Goal: Transaction & Acquisition: Purchase product/service

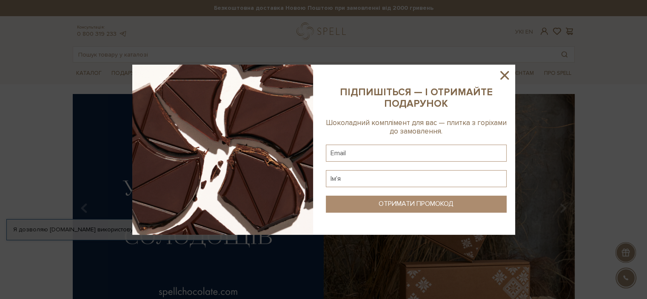
click at [504, 74] on icon at bounding box center [504, 75] width 14 height 14
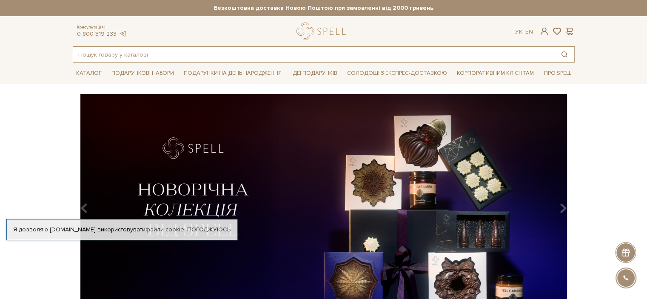
click at [369, 53] on input "text" at bounding box center [314, 54] width 482 height 15
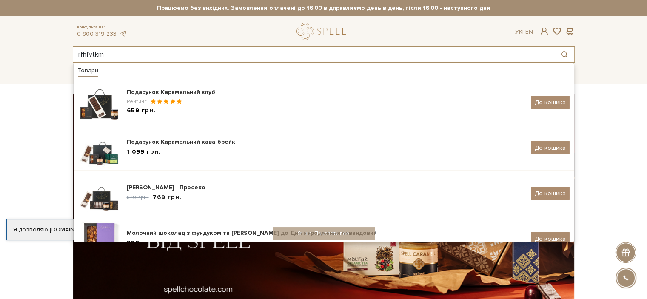
type input "rfhfvtkm"
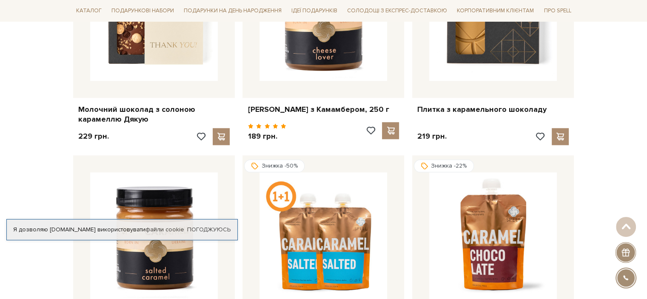
scroll to position [928, 0]
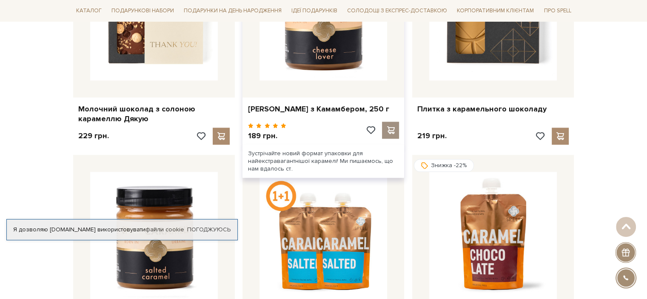
click at [395, 134] on span at bounding box center [391, 130] width 11 height 8
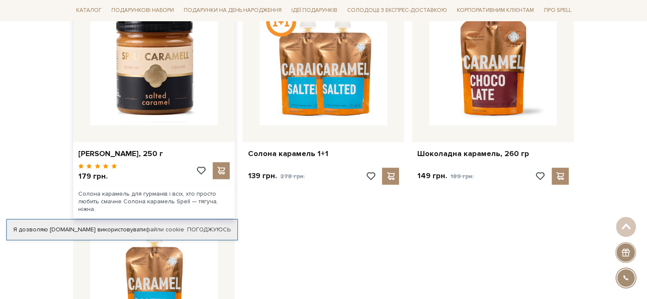
scroll to position [1103, 0]
click at [218, 168] on span at bounding box center [221, 170] width 11 height 8
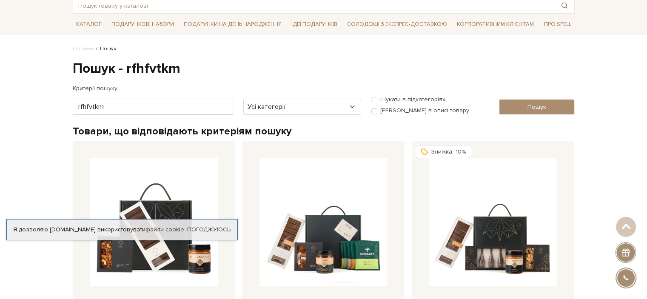
scroll to position [0, 0]
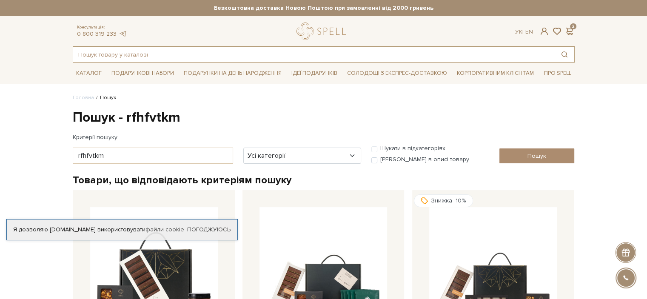
click at [183, 56] on input "text" at bounding box center [314, 54] width 482 height 15
drag, startPoint x: 43, startPoint y: 131, endPoint x: 119, endPoint y: 156, distance: 80.2
drag, startPoint x: 119, startPoint y: 156, endPoint x: 39, endPoint y: 169, distance: 80.6
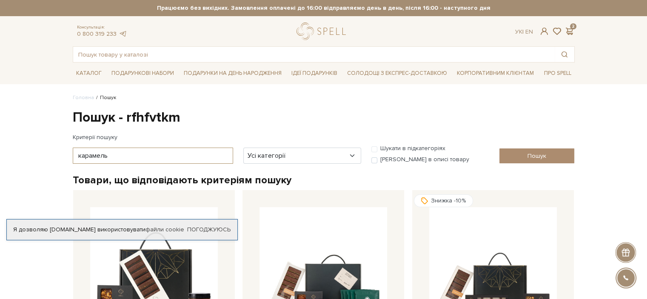
type input "карамель"
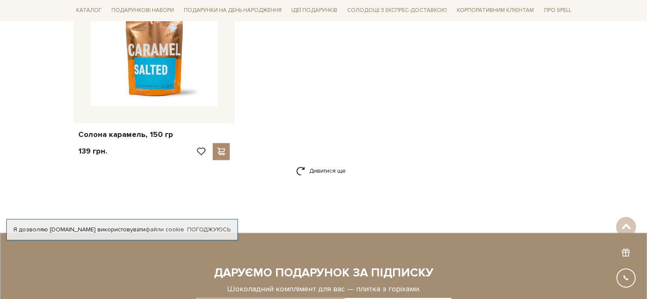
scroll to position [1336, 0]
click at [317, 176] on link "Дивитися ще" at bounding box center [323, 170] width 55 height 15
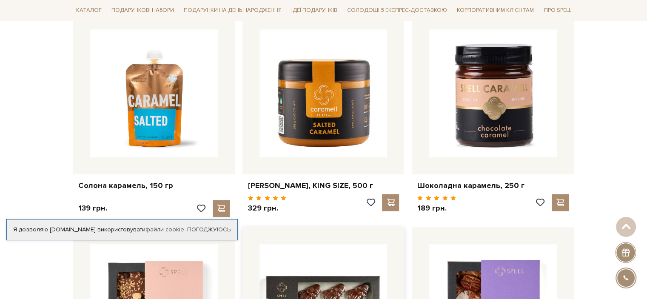
scroll to position [1290, 0]
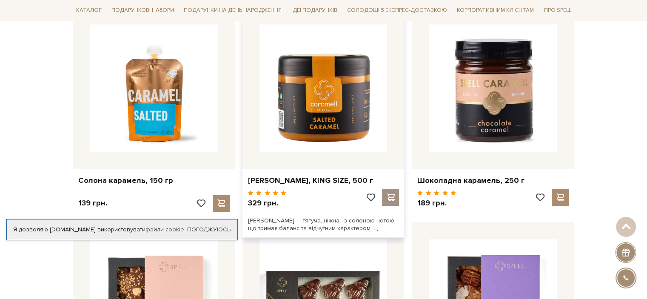
click at [391, 199] on span at bounding box center [391, 198] width 11 height 8
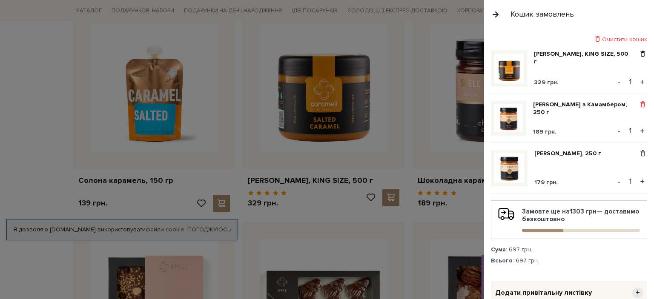
click at [640, 102] on span at bounding box center [642, 105] width 9 height 8
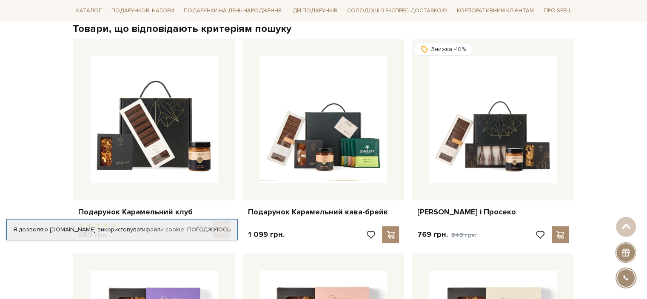
scroll to position [0, 0]
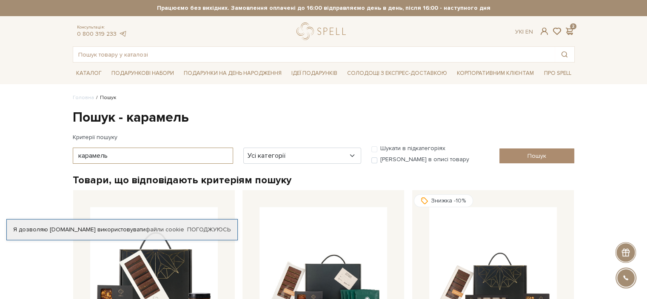
drag, startPoint x: 125, startPoint y: 154, endPoint x: 25, endPoint y: 181, distance: 103.4
click at [276, 158] on select "Усі категорії акція Без категорії Бокси - для головної сторінки Вся продукція 1…" at bounding box center [302, 156] width 118 height 16
click at [189, 96] on ul "Головна Пошук" at bounding box center [324, 98] width 502 height 8
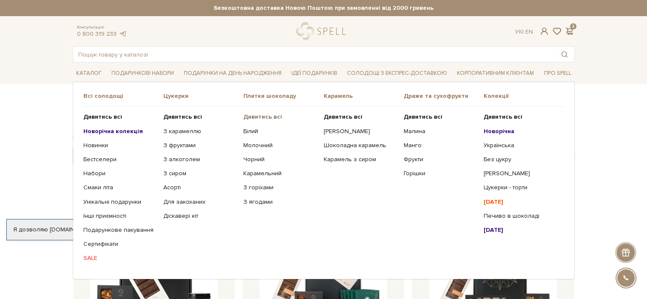
click at [258, 115] on b "Дивитись всі" at bounding box center [262, 116] width 39 height 7
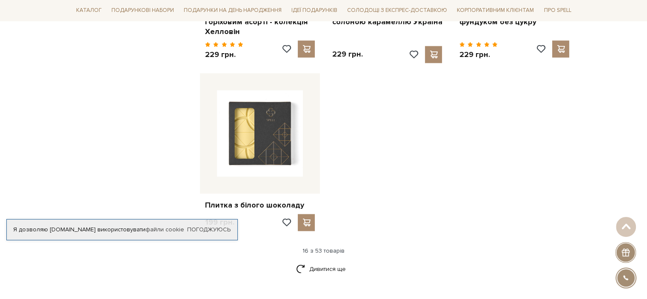
scroll to position [1074, 0]
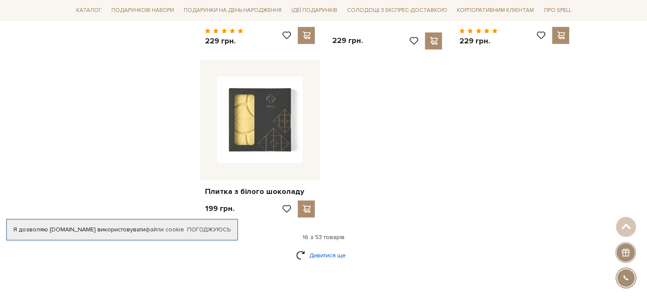
click at [330, 248] on link "Дивитися ще" at bounding box center [323, 255] width 55 height 15
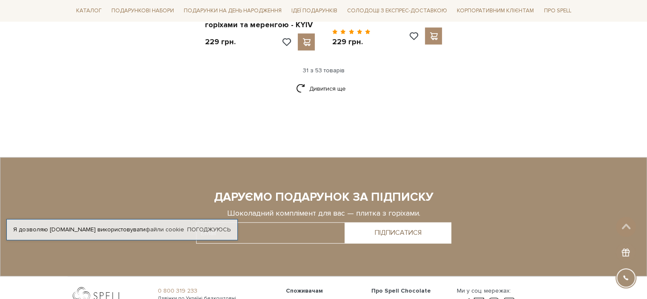
scroll to position [2289, 0]
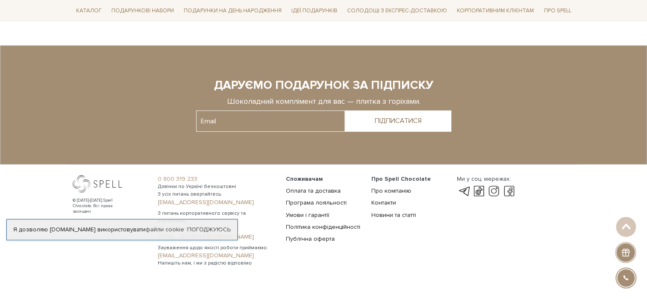
click at [432, 249] on footer "© 2016-2025 Spell Chocolate. Всі права захищені 0 800 319 233 Дзвінки по Україн…" at bounding box center [323, 161] width 647 height 230
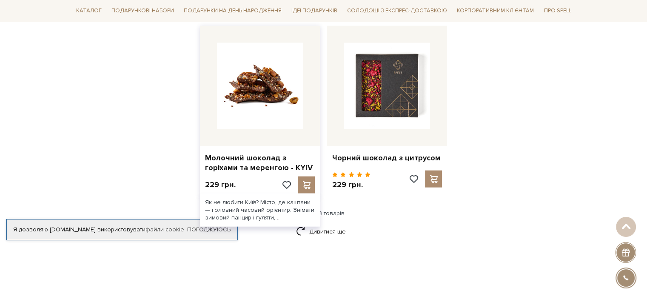
scroll to position [2034, 0]
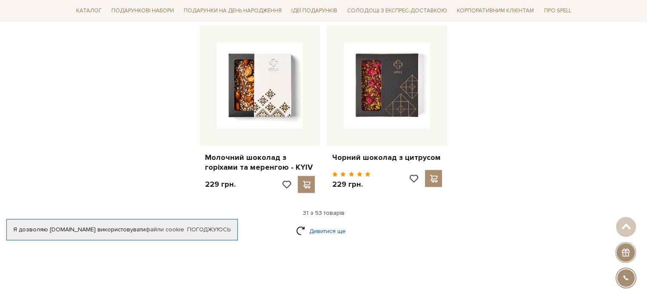
click at [318, 226] on link "Дивитися ще" at bounding box center [323, 231] width 55 height 15
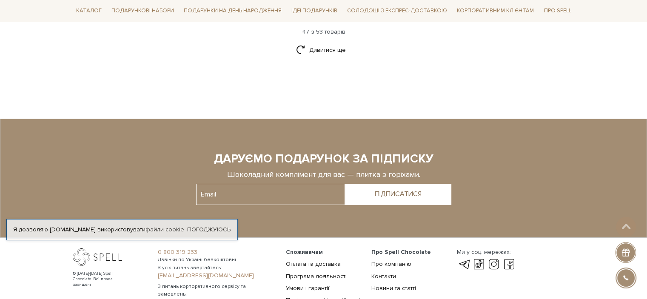
scroll to position [3154, 0]
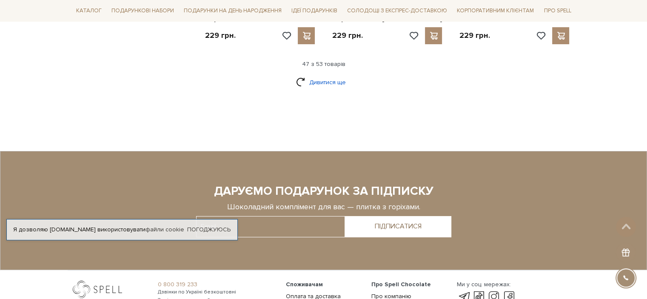
click at [329, 75] on link "Дивитися ще" at bounding box center [323, 82] width 55 height 15
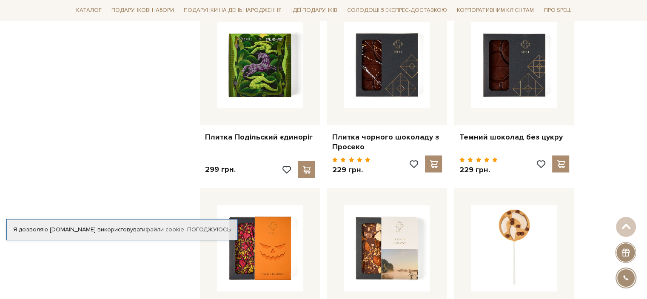
scroll to position [1559, 0]
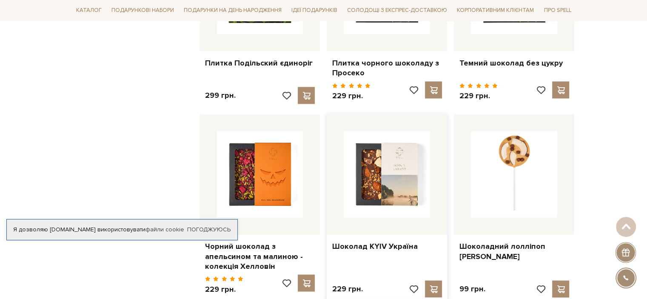
click at [393, 206] on img at bounding box center [387, 174] width 86 height 86
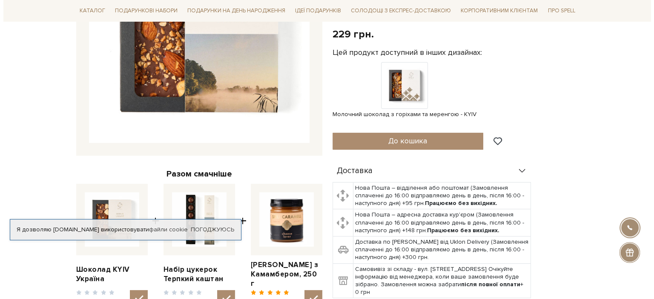
scroll to position [203, 0]
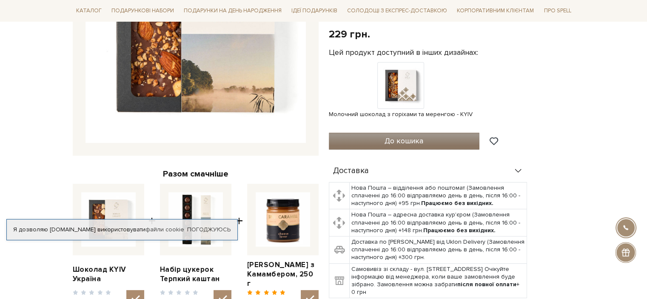
click at [368, 133] on button "До кошика" at bounding box center [404, 141] width 151 height 17
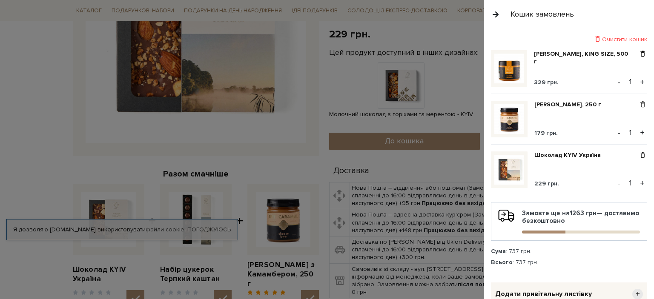
click at [640, 185] on button "+" at bounding box center [642, 183] width 10 height 13
